Goal: Check status

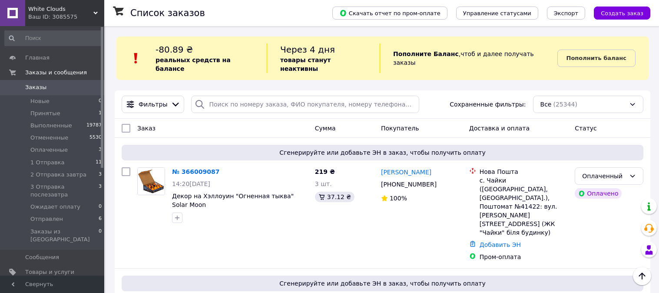
click at [31, 86] on span "Заказы" at bounding box center [35, 87] width 21 height 8
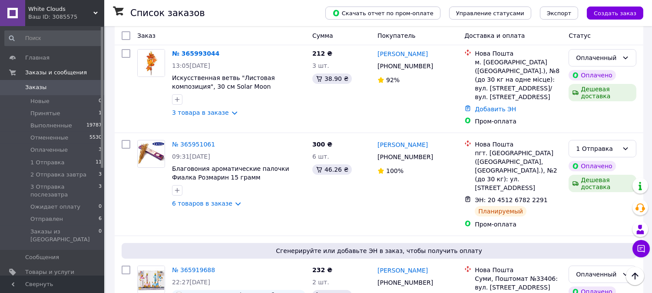
scroll to position [202, 0]
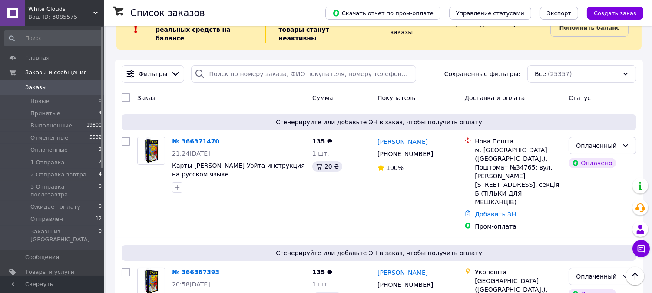
scroll to position [23, 0]
